Goal: Task Accomplishment & Management: Manage account settings

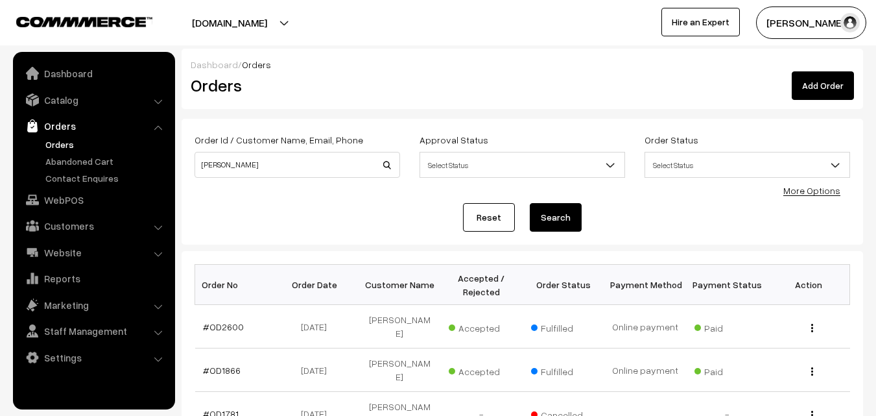
click at [471, 216] on link "Reset" at bounding box center [489, 217] width 52 height 29
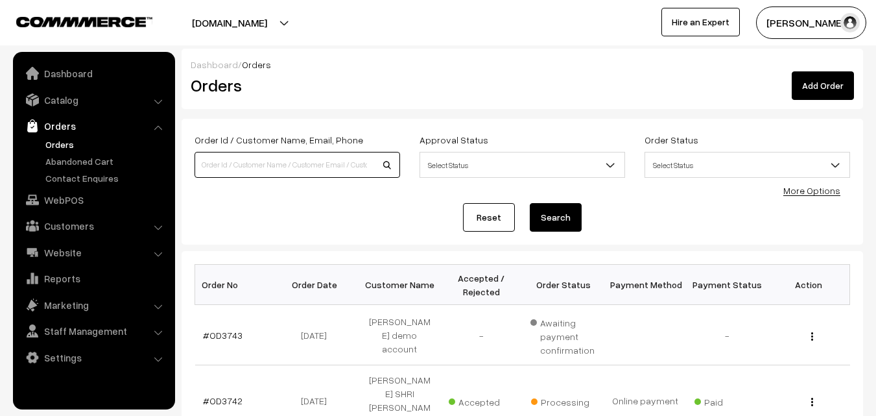
click at [271, 163] on input at bounding box center [298, 165] width 206 height 26
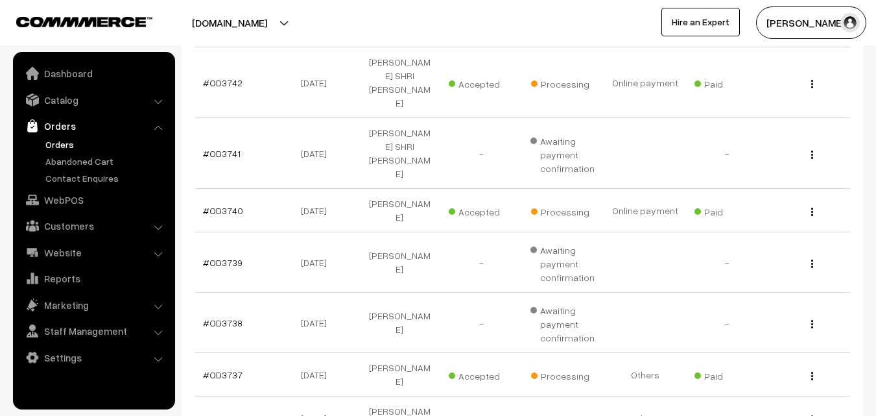
scroll to position [58, 0]
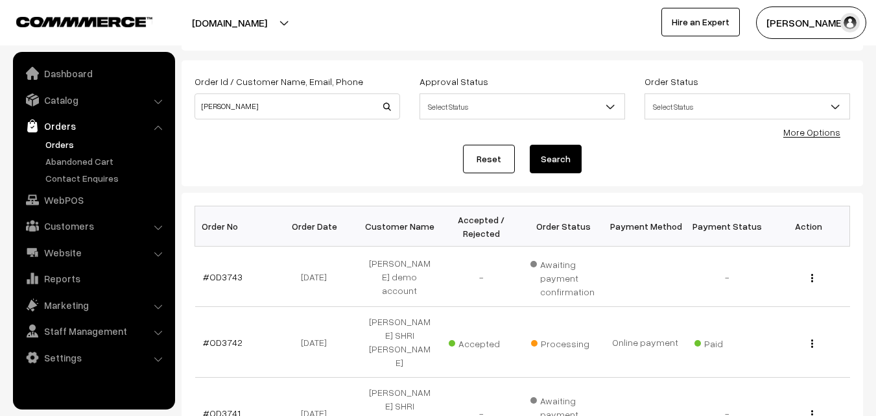
click at [323, 131] on div "Order Id / Customer Name, Email, Phone kavitha Approval Status Select Status Aw…" at bounding box center [522, 102] width 675 height 58
click at [283, 110] on input "kavitha" at bounding box center [298, 106] width 206 height 26
type input "k"
type input "720"
click at [551, 169] on button "Search" at bounding box center [556, 159] width 52 height 29
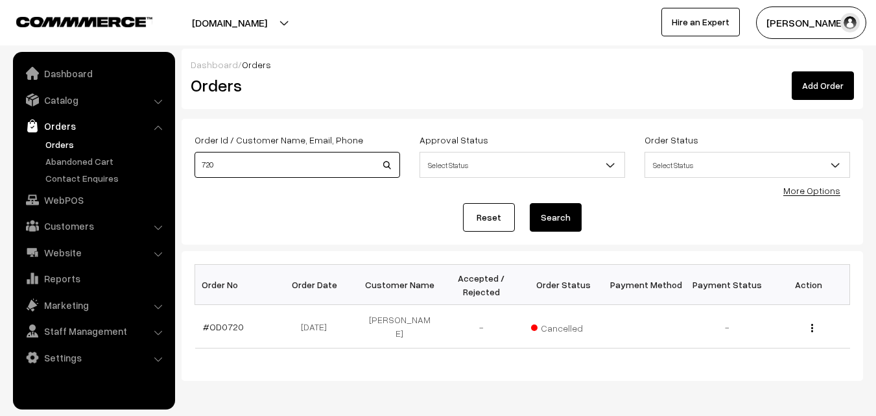
click at [235, 175] on input "720" at bounding box center [298, 165] width 206 height 26
type input "7"
type input "3720"
click at [530, 203] on button "Search" at bounding box center [556, 217] width 52 height 29
click at [548, 219] on button "Search" at bounding box center [556, 217] width 52 height 29
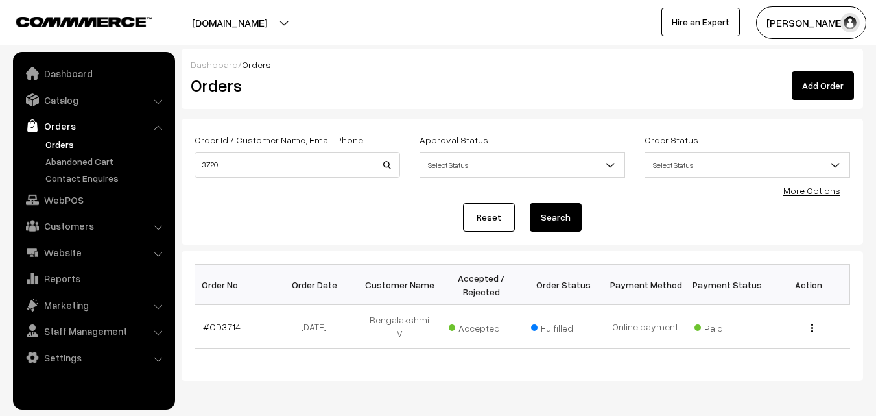
click at [548, 219] on button "Search" at bounding box center [556, 217] width 52 height 29
click at [503, 217] on link "Reset" at bounding box center [489, 217] width 52 height 29
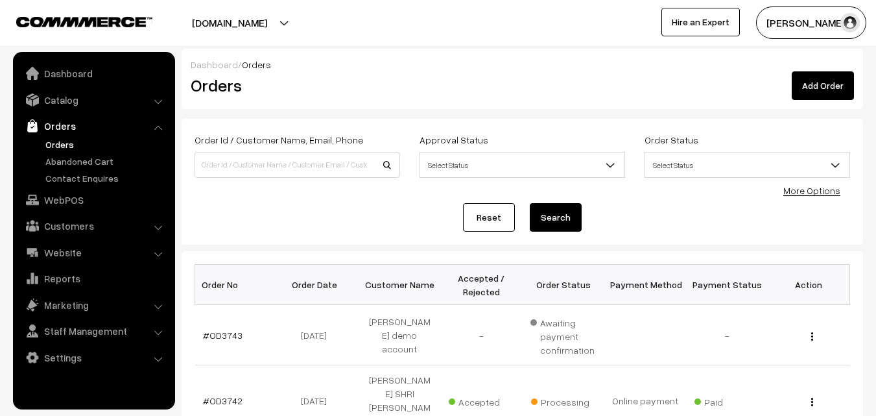
click at [346, 157] on input at bounding box center [298, 165] width 206 height 26
type input "3720"
click at [530, 203] on button "Search" at bounding box center [556, 217] width 52 height 29
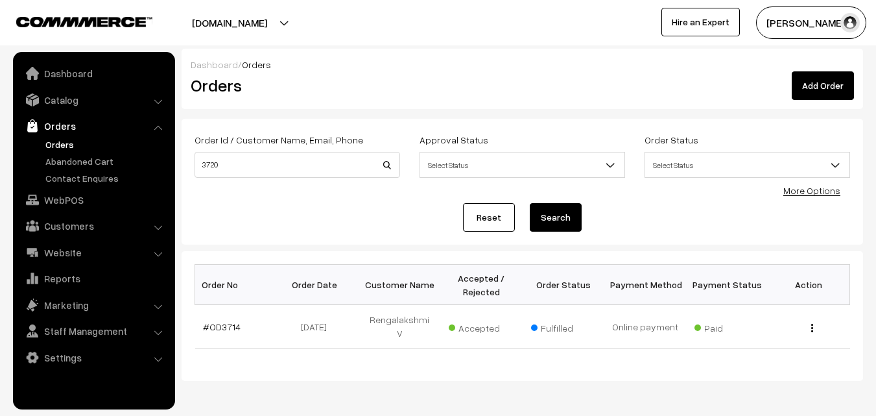
click at [563, 207] on button "Search" at bounding box center [556, 217] width 52 height 29
click at [553, 215] on button "Search" at bounding box center [556, 217] width 52 height 29
click at [508, 209] on link "Reset" at bounding box center [489, 217] width 52 height 29
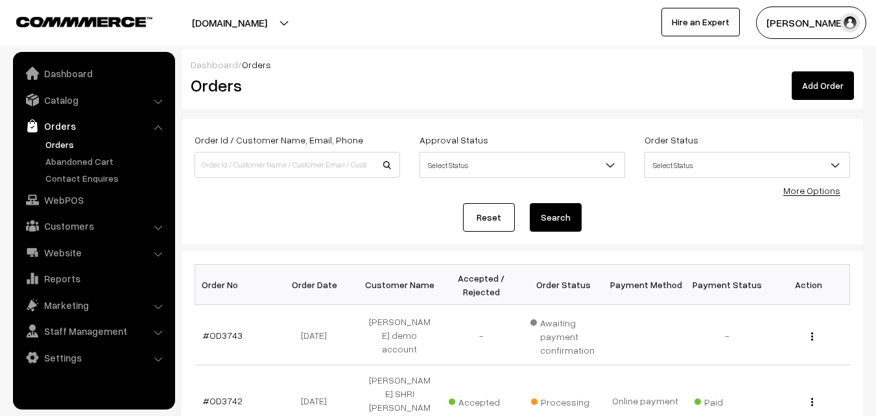
click at [500, 212] on link "Reset" at bounding box center [489, 217] width 52 height 29
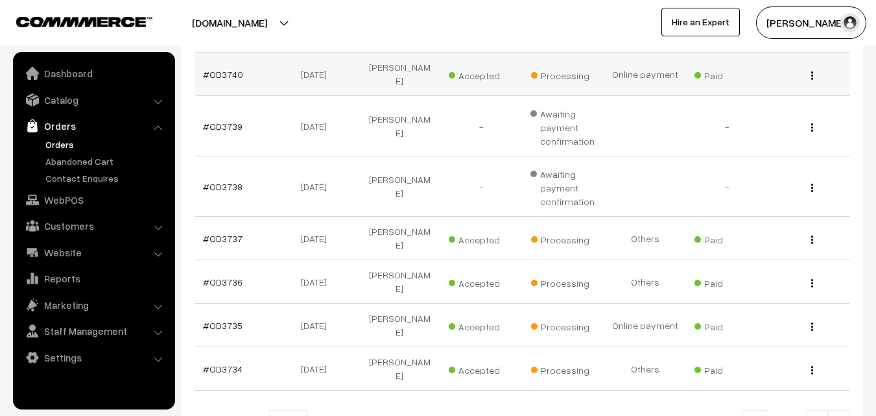
scroll to position [512, 0]
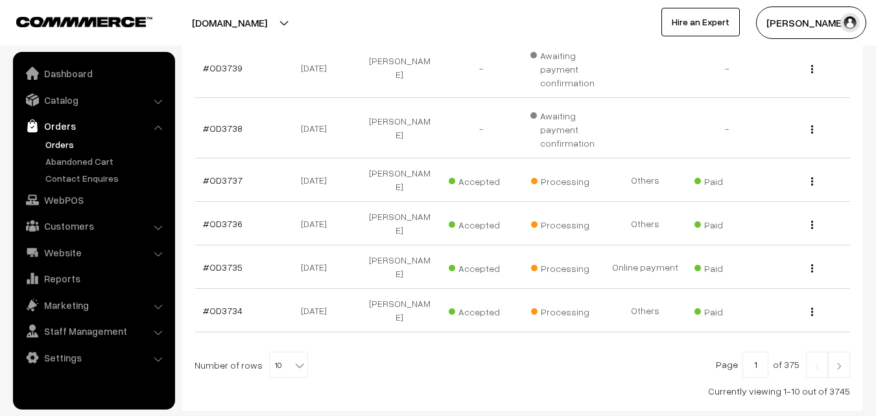
click at [843, 362] on img at bounding box center [840, 366] width 12 height 8
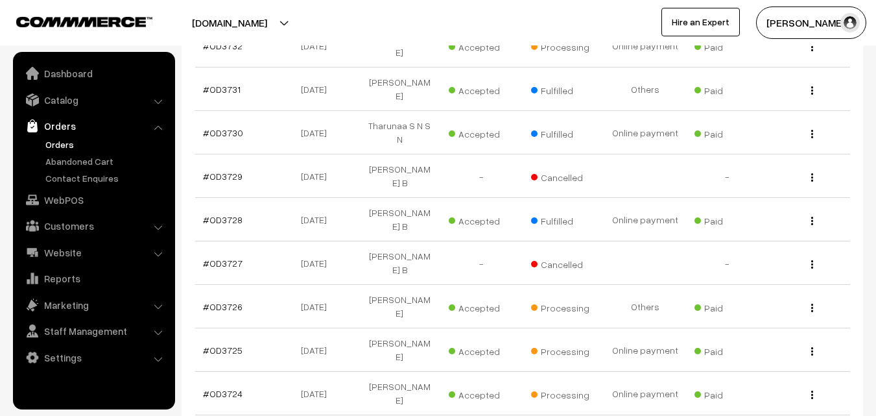
scroll to position [389, 0]
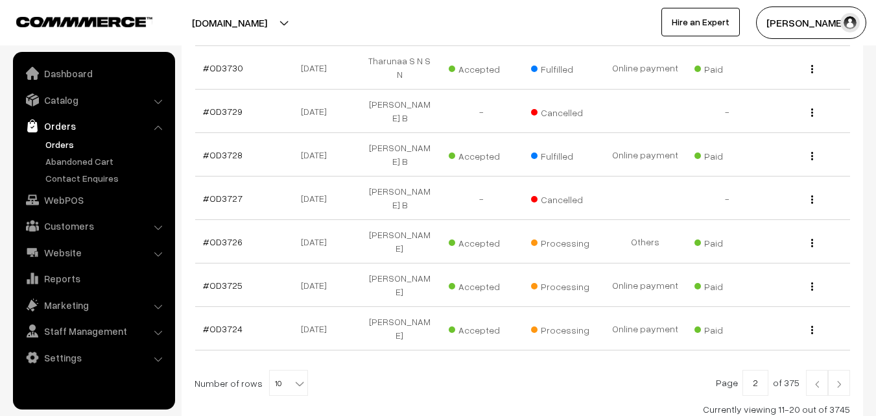
click at [839, 380] on img at bounding box center [840, 384] width 12 height 8
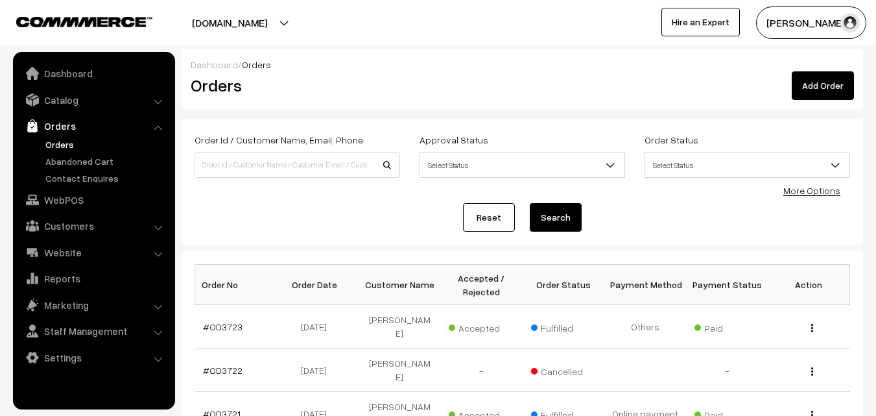
scroll to position [195, 0]
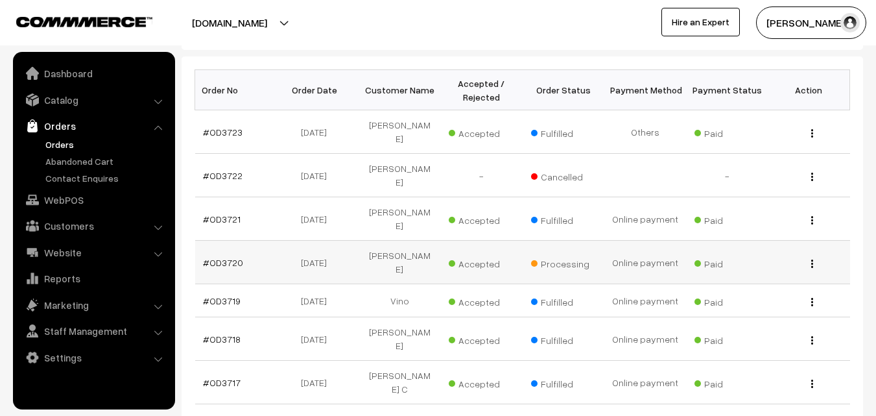
click at [809, 256] on div "View" at bounding box center [809, 263] width 66 height 14
click at [811, 258] on button "button" at bounding box center [812, 263] width 3 height 10
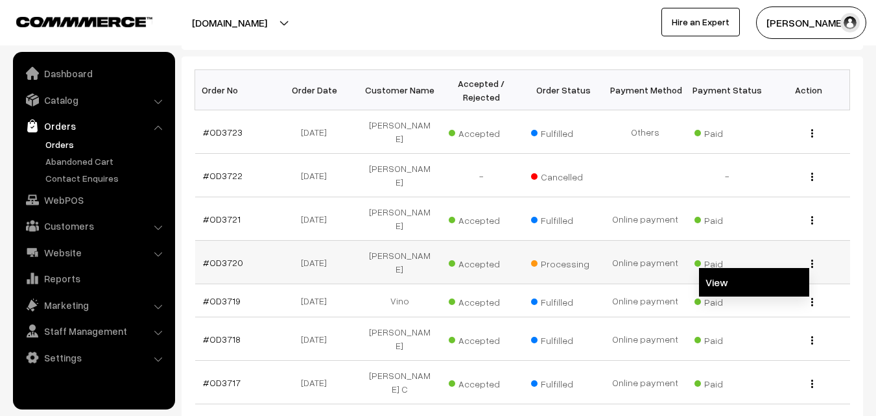
click at [799, 268] on link "View" at bounding box center [754, 282] width 110 height 29
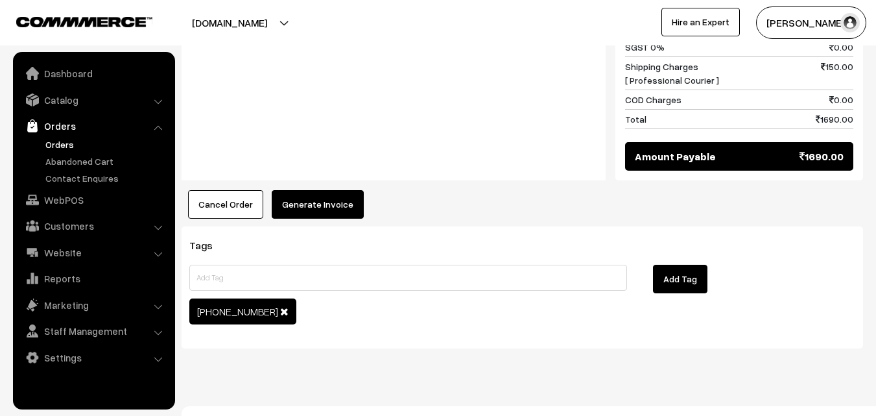
scroll to position [1061, 0]
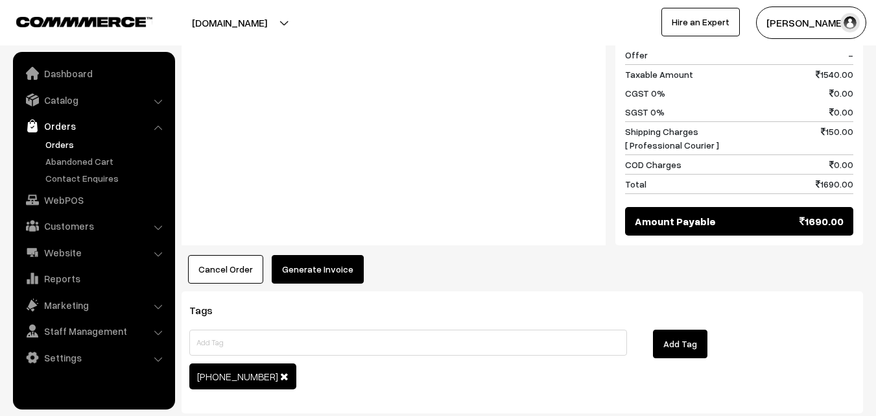
click at [303, 255] on button "Generate Invoice" at bounding box center [318, 269] width 92 height 29
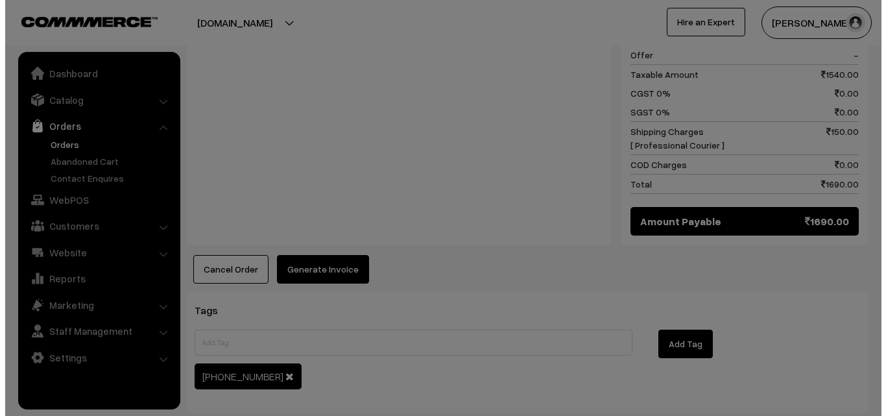
scroll to position [1068, 0]
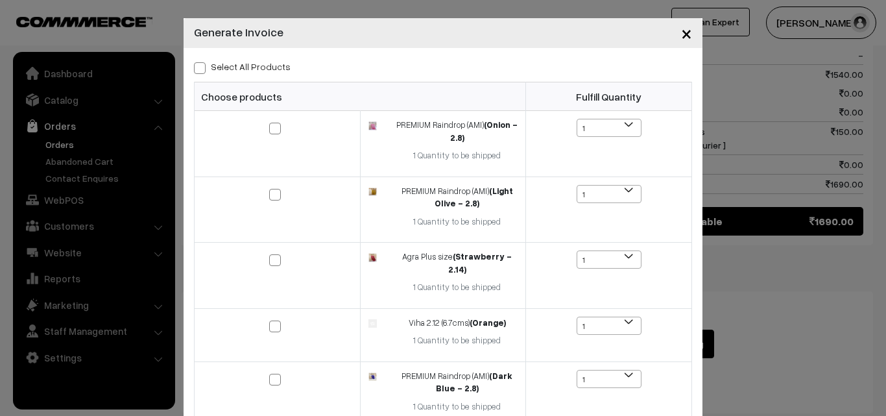
click at [195, 70] on span at bounding box center [200, 68] width 12 height 12
click at [195, 70] on input "Select All Products" at bounding box center [198, 66] width 8 height 8
checkbox input "true"
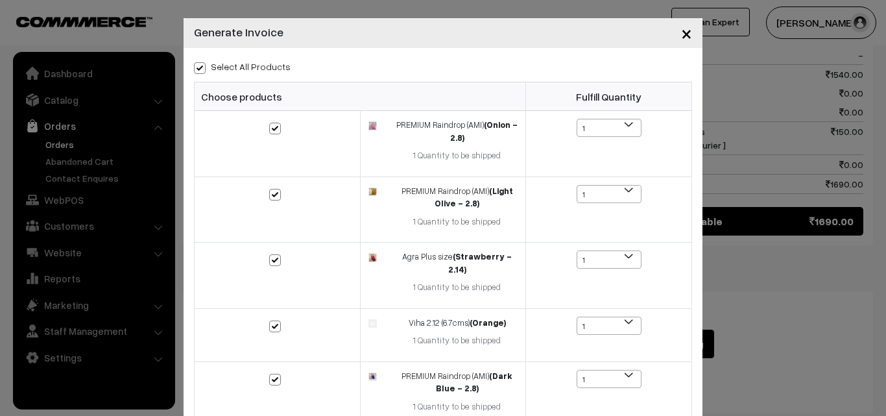
checkbox input "true"
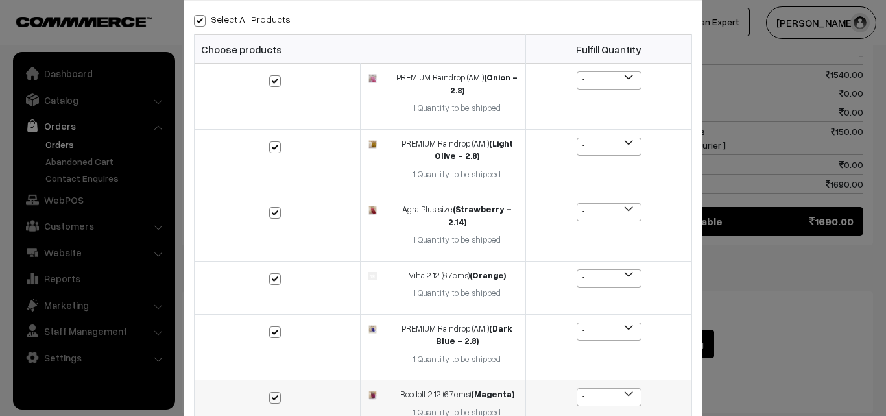
scroll to position [203, 0]
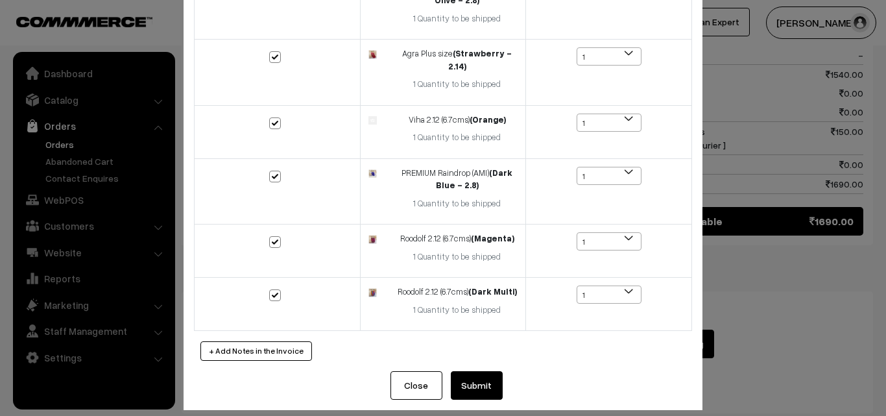
click at [152, 16] on div "× Generate Invoice Select All Products Choose products Fulfill Quantity 1 1 1 1…" at bounding box center [443, 208] width 886 height 416
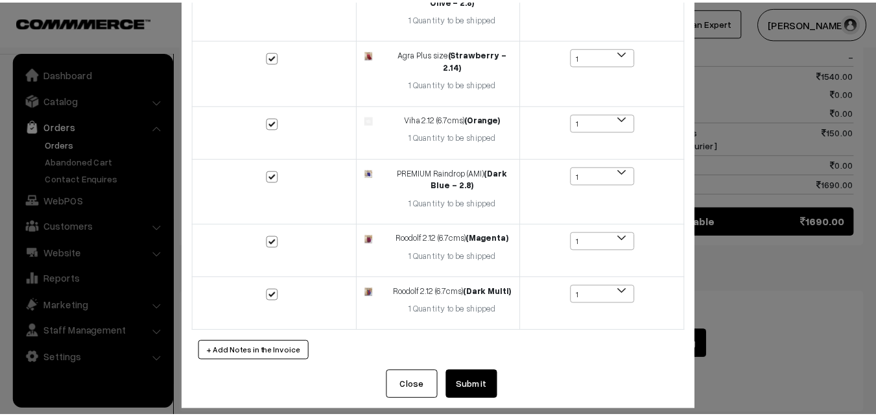
scroll to position [1061, 0]
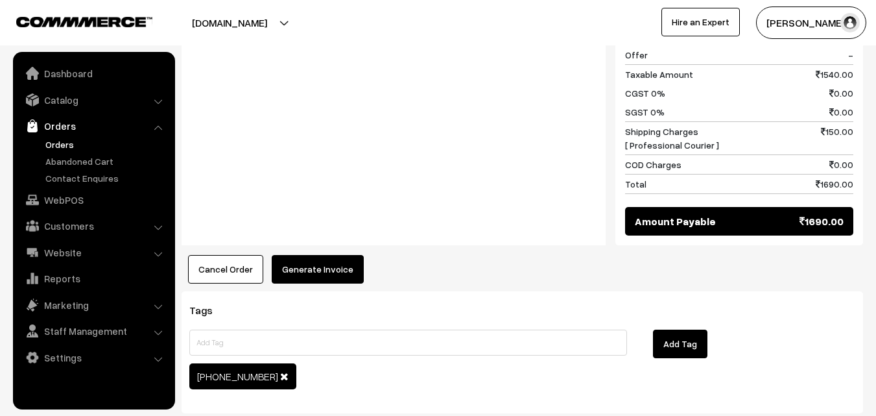
click at [292, 256] on button "Generate Invoice" at bounding box center [318, 269] width 92 height 29
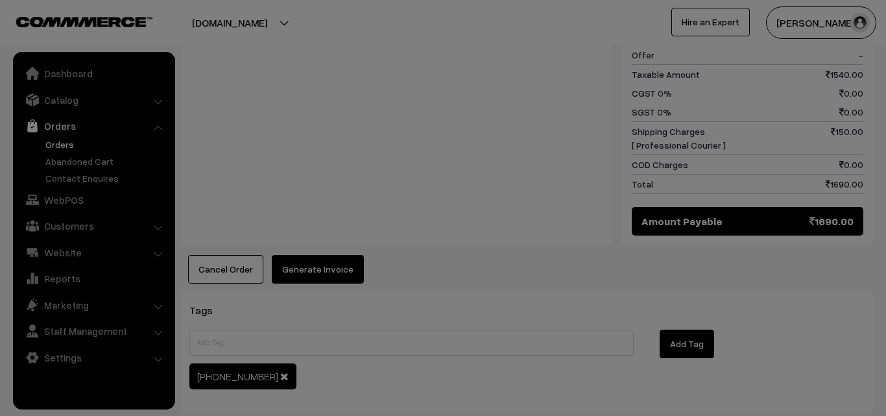
scroll to position [0, 0]
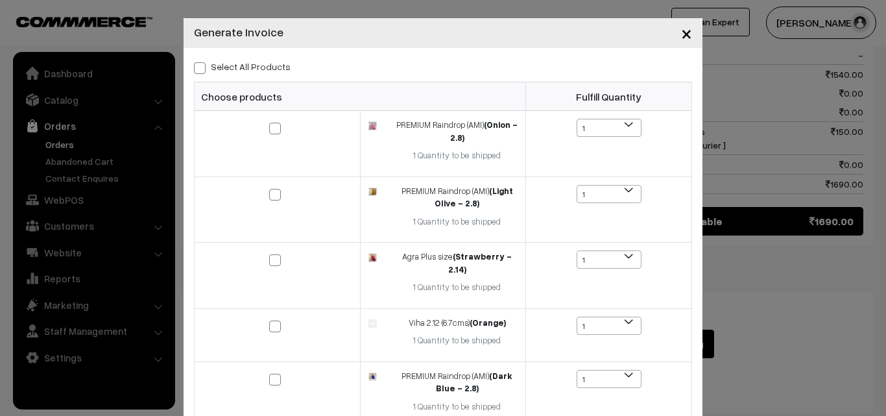
click at [200, 66] on span at bounding box center [200, 68] width 12 height 12
click at [200, 66] on input "Select All Products" at bounding box center [198, 66] width 8 height 8
checkbox input "true"
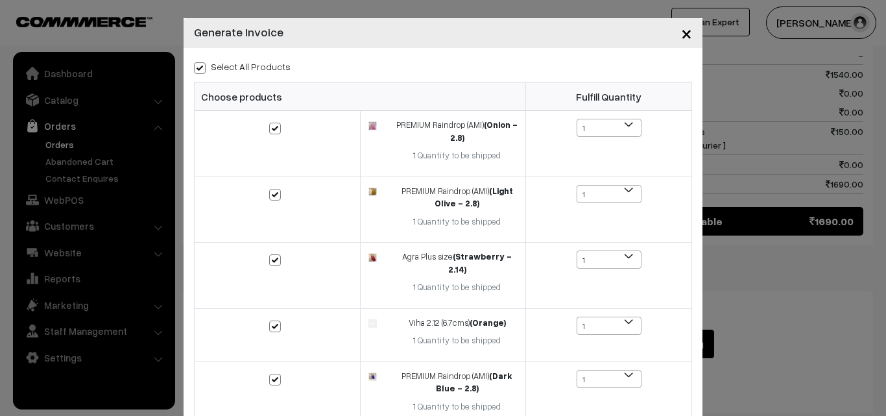
checkbox input "true"
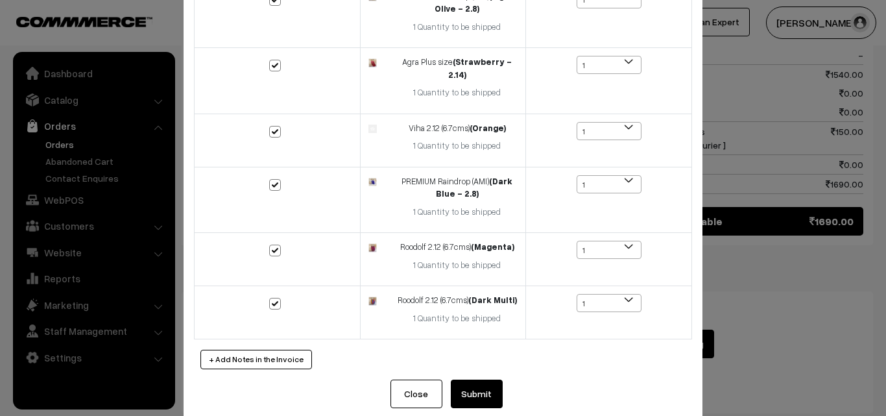
scroll to position [203, 0]
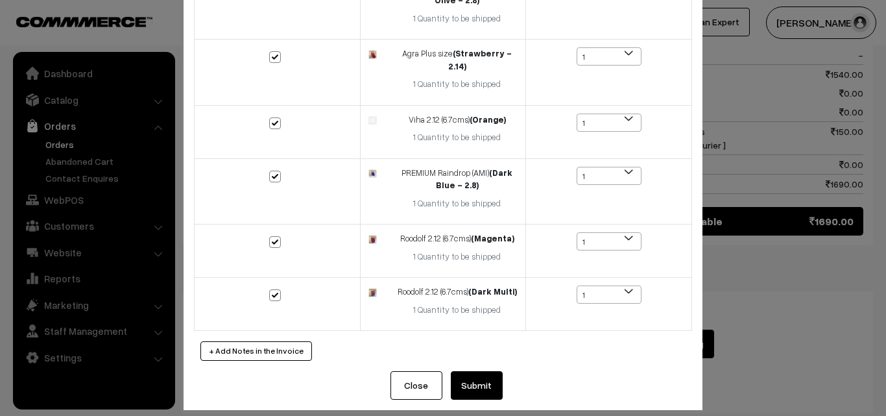
click at [463, 371] on button "Submit" at bounding box center [477, 385] width 52 height 29
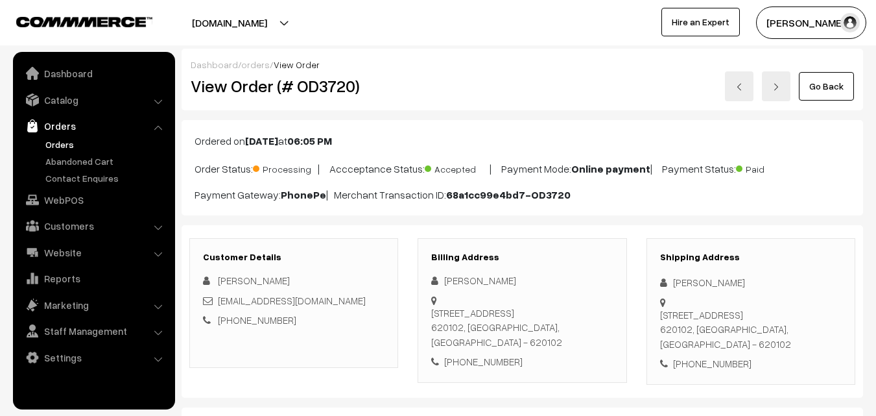
click at [805, 84] on link "Go Back" at bounding box center [826, 86] width 55 height 29
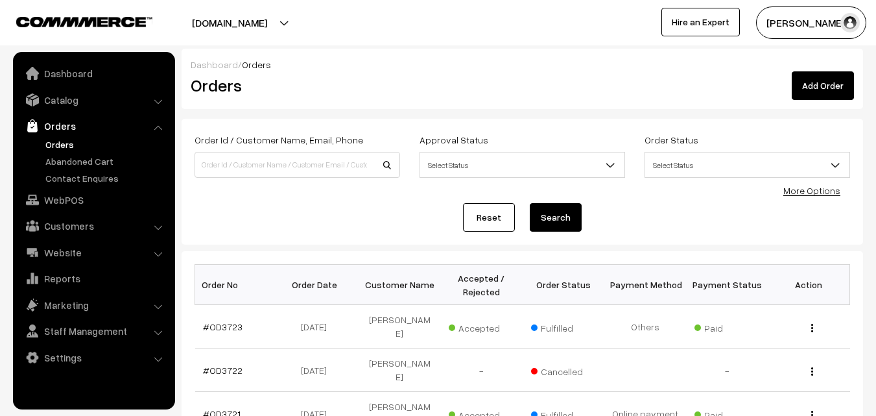
scroll to position [195, 0]
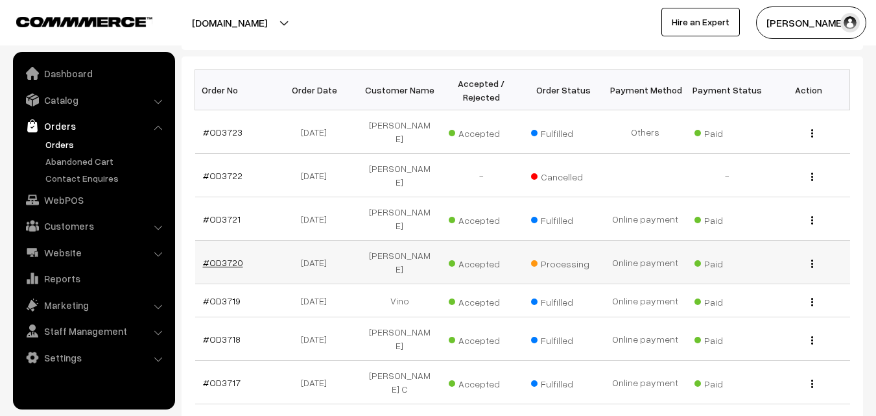
click at [230, 257] on link "#OD3720" at bounding box center [223, 262] width 40 height 11
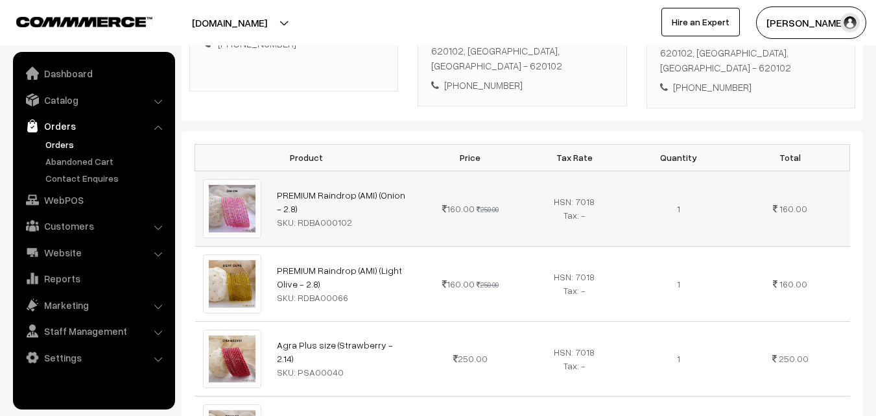
scroll to position [259, 0]
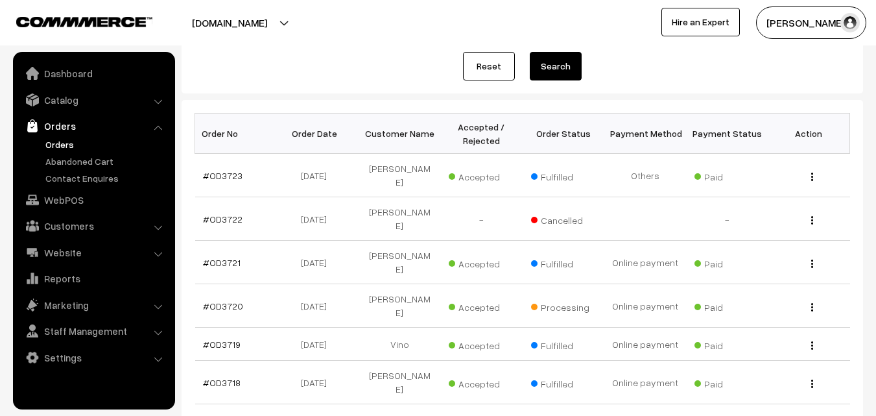
scroll to position [65, 0]
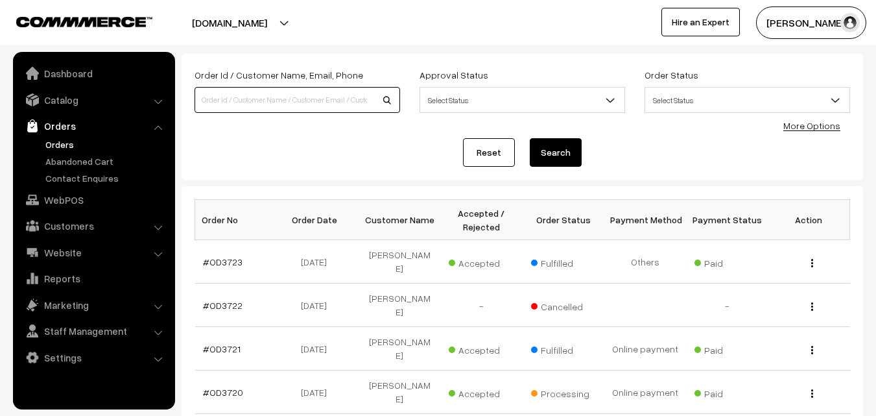
click at [298, 102] on input at bounding box center [298, 100] width 206 height 26
type input "goma"
click at [503, 146] on link "Reset" at bounding box center [489, 152] width 52 height 29
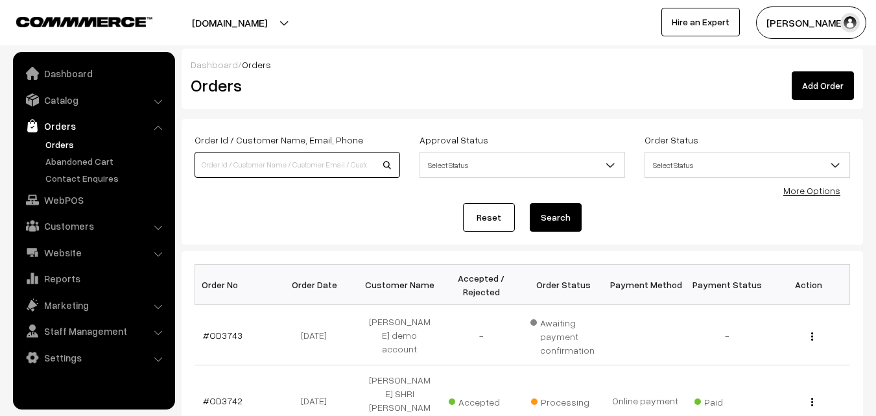
click at [307, 158] on input at bounding box center [298, 165] width 206 height 26
type input "c"
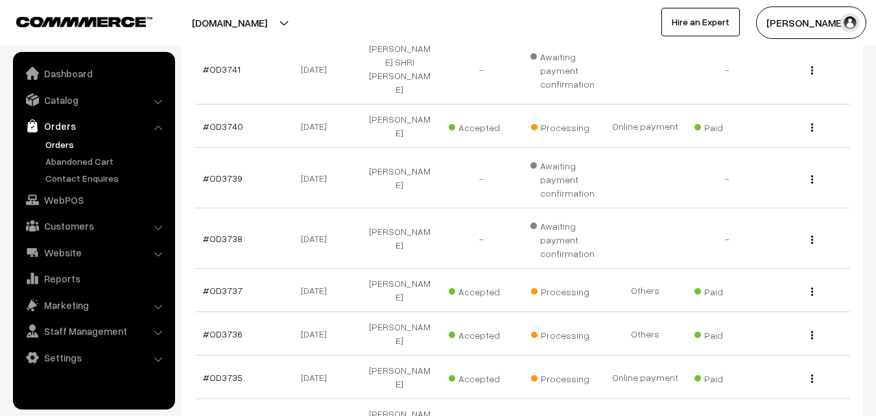
scroll to position [512, 0]
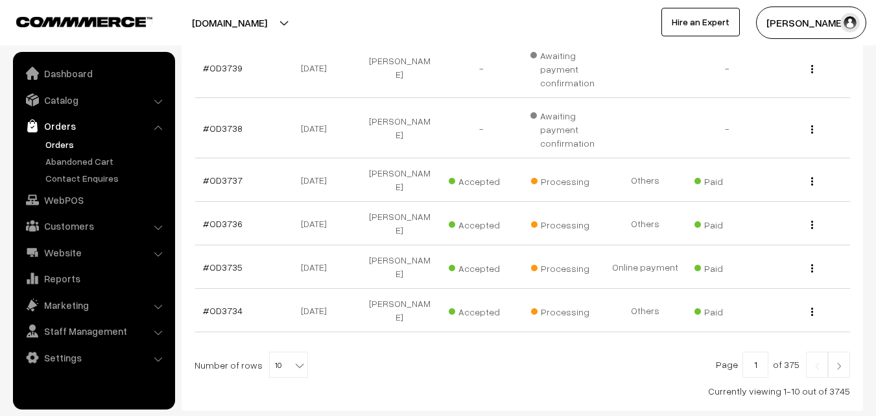
type input "goma"
click at [844, 352] on link at bounding box center [839, 365] width 22 height 26
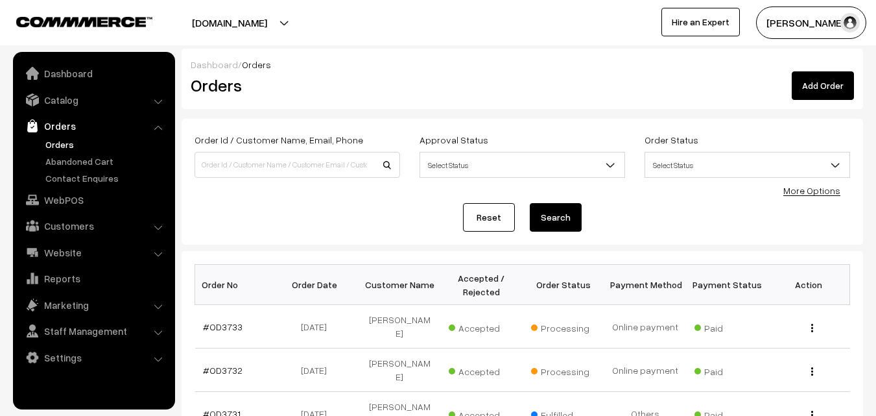
scroll to position [324, 0]
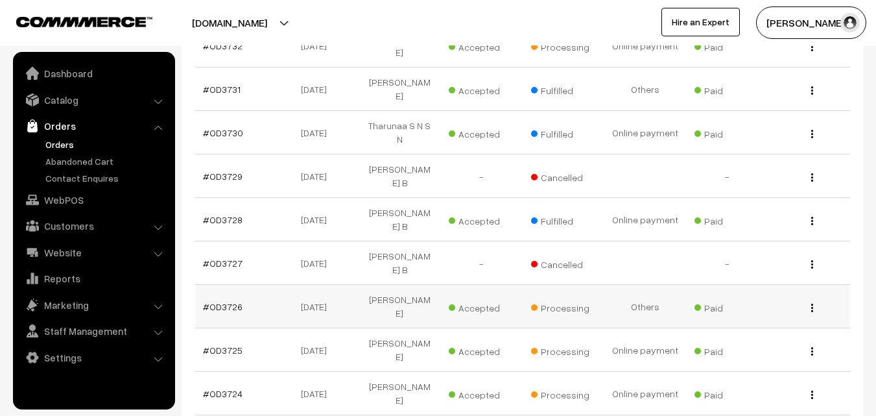
click at [808, 300] on div "View" at bounding box center [809, 307] width 66 height 14
click at [815, 300] on div "View" at bounding box center [809, 307] width 66 height 14
click at [813, 304] on img "button" at bounding box center [813, 308] width 2 height 8
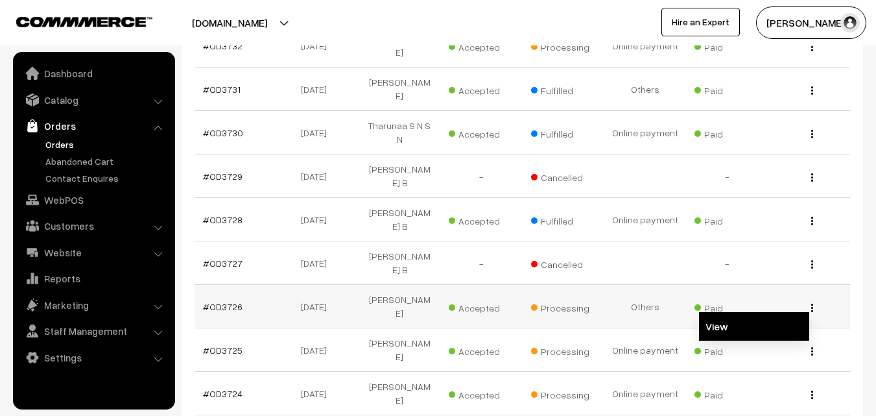
click at [795, 312] on link "View" at bounding box center [754, 326] width 110 height 29
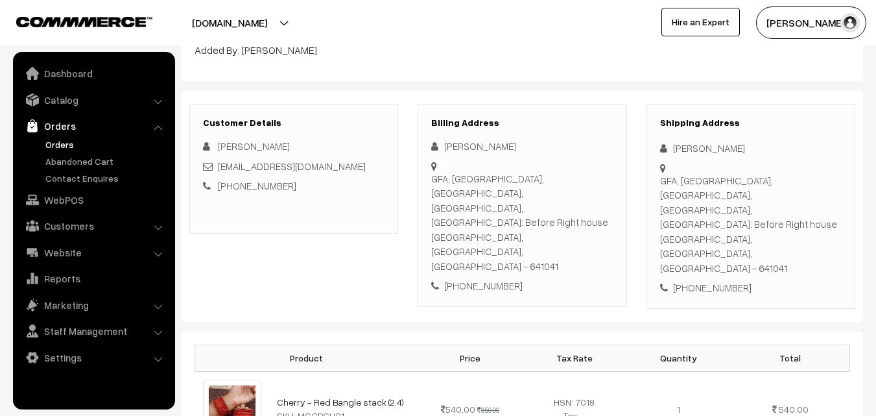
scroll to position [65, 0]
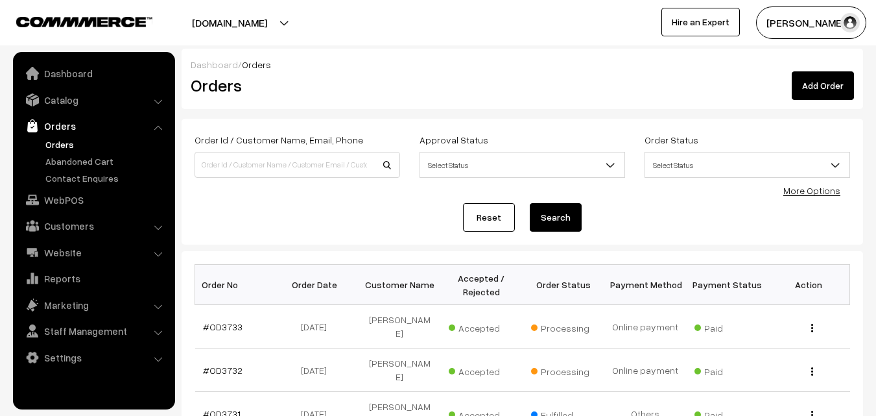
scroll to position [324, 0]
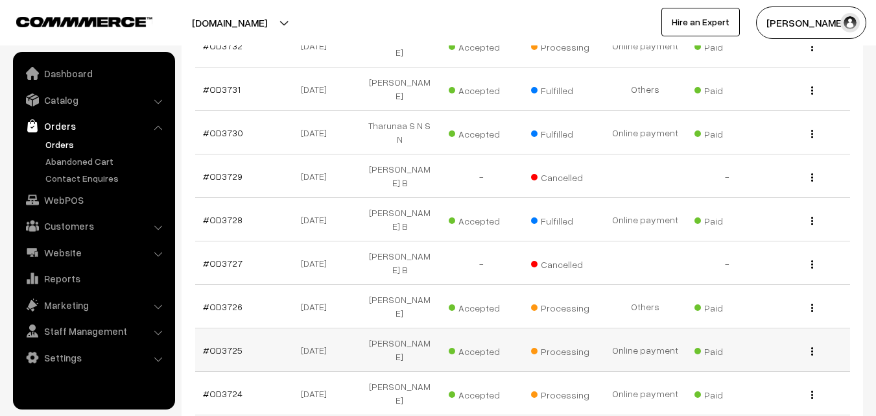
click at [812, 347] on img "button" at bounding box center [813, 351] width 2 height 8
click at [802, 355] on link "View" at bounding box center [754, 369] width 110 height 29
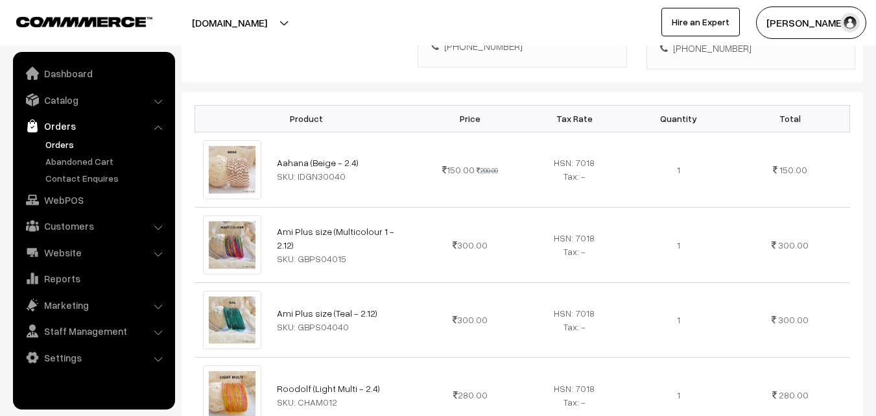
scroll to position [389, 0]
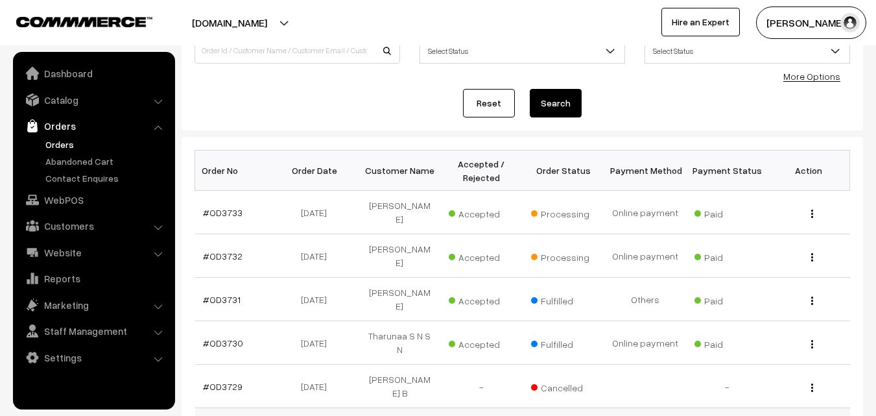
scroll to position [65, 0]
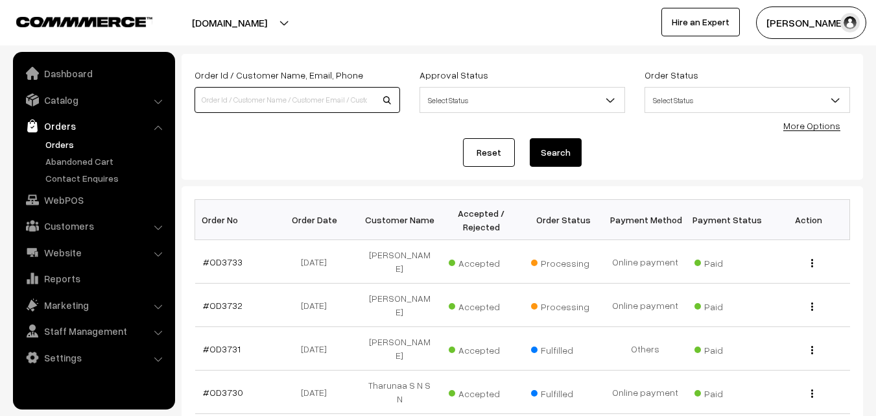
click at [341, 91] on input at bounding box center [298, 100] width 206 height 26
click at [471, 160] on link "Reset" at bounding box center [489, 152] width 52 height 29
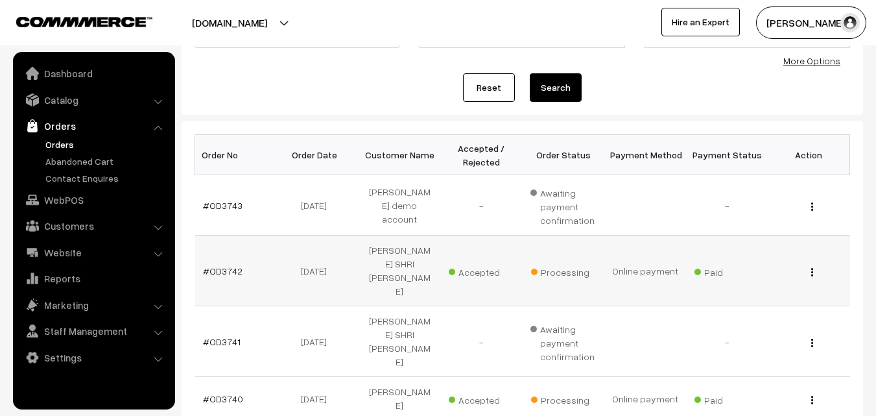
scroll to position [130, 0]
click at [815, 392] on div "View" at bounding box center [809, 399] width 66 height 14
click at [813, 394] on button "button" at bounding box center [812, 399] width 3 height 10
click at [797, 404] on link "View" at bounding box center [754, 418] width 110 height 29
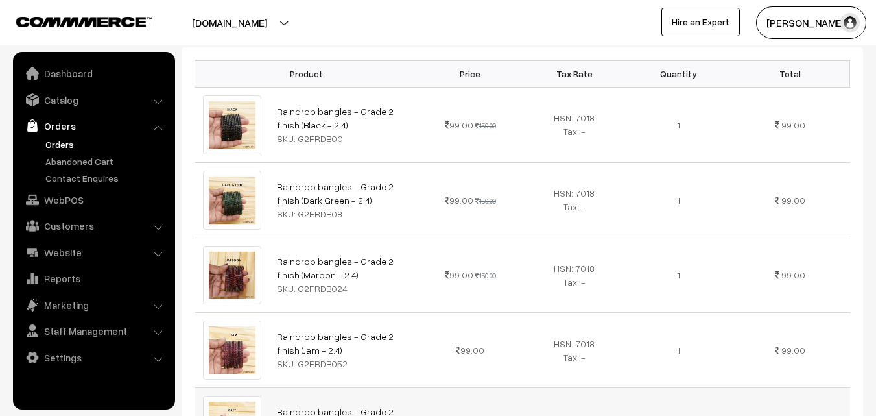
scroll to position [584, 0]
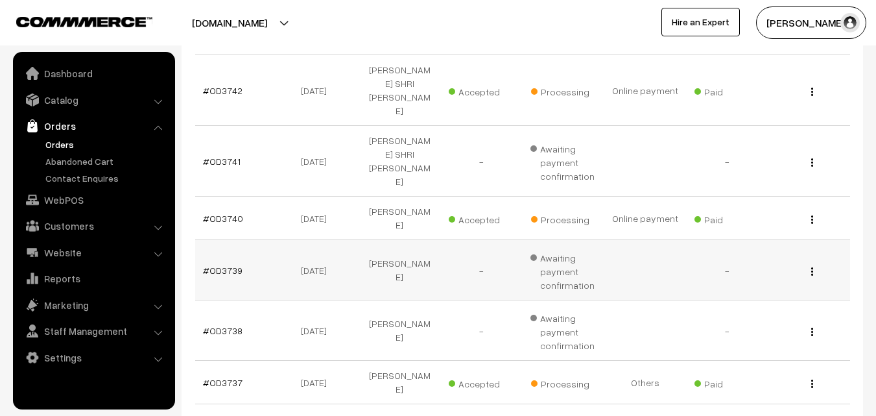
scroll to position [324, 0]
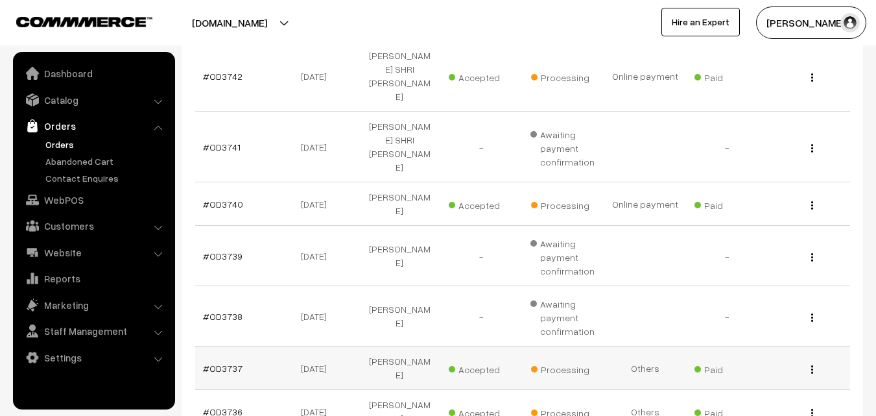
click at [815, 361] on div "View" at bounding box center [809, 368] width 66 height 14
click at [802, 361] on div "View" at bounding box center [809, 368] width 66 height 14
click at [813, 365] on img "button" at bounding box center [813, 369] width 2 height 8
click at [793, 374] on link "View" at bounding box center [754, 388] width 110 height 29
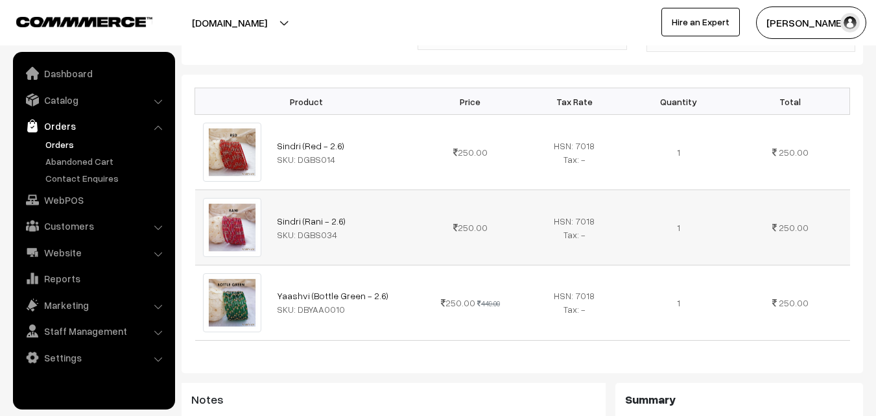
scroll to position [389, 0]
